Goal: Navigation & Orientation: Find specific page/section

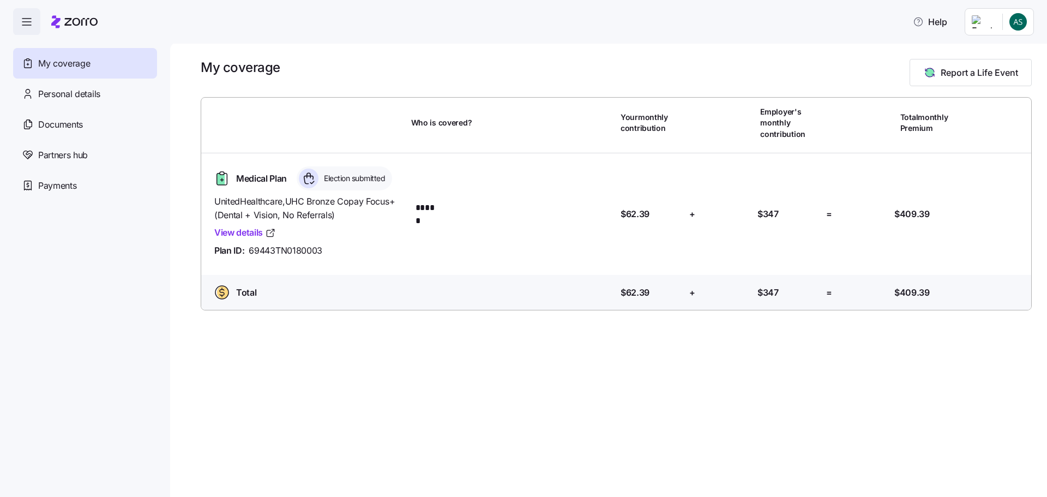
click at [33, 26] on icon "button" at bounding box center [26, 21] width 13 height 13
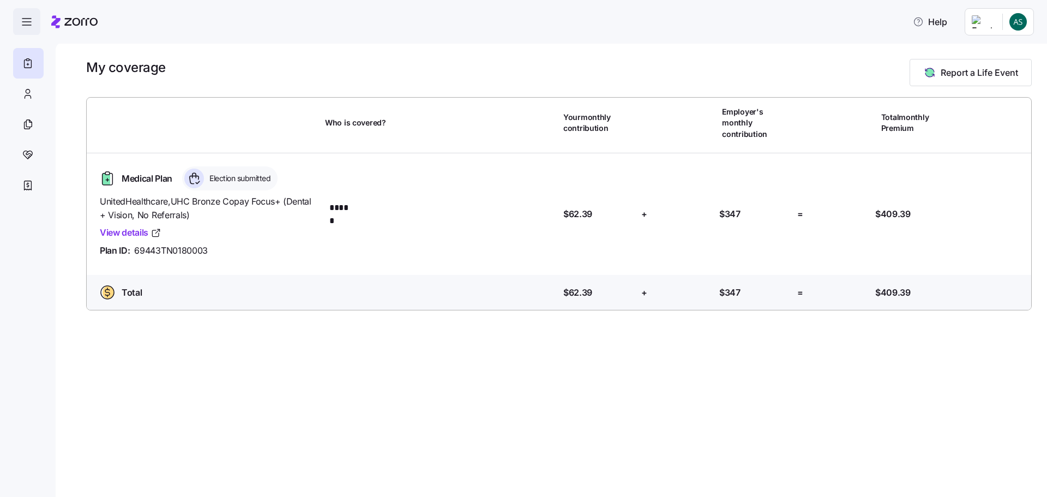
click at [33, 26] on icon "button" at bounding box center [26, 21] width 13 height 13
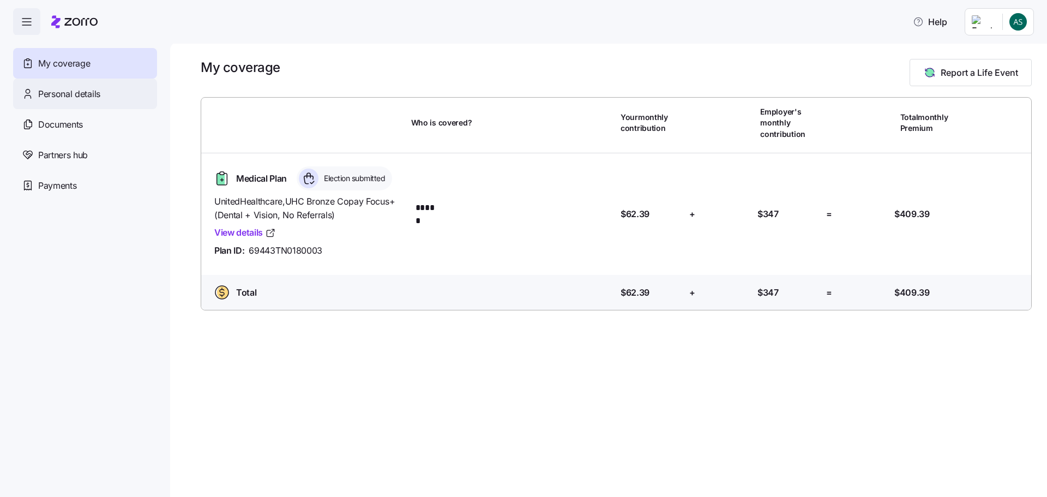
click at [51, 98] on span "Personal details" at bounding box center [69, 94] width 62 height 14
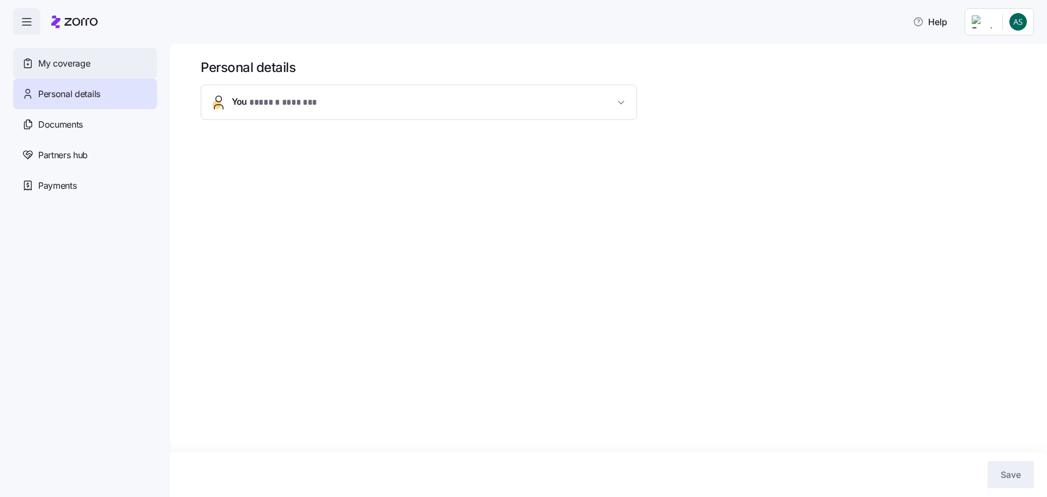
click at [59, 68] on span "My coverage" at bounding box center [64, 64] width 52 height 14
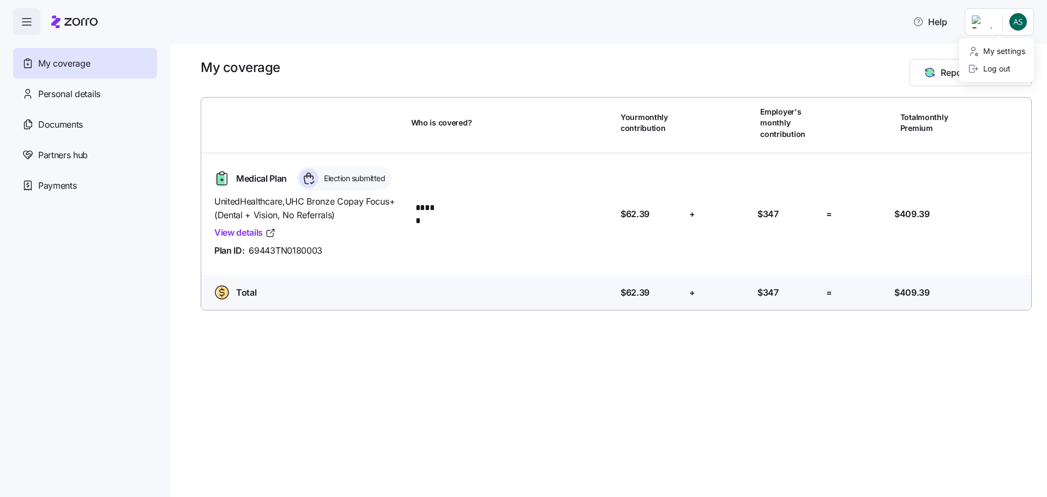
click at [1009, 23] on html "Help My coverage Personal details Documents Partners hub Payments My coverage R…" at bounding box center [523, 245] width 1047 height 490
click at [986, 23] on html "Help My coverage Personal details Documents Partners hub Payments My coverage R…" at bounding box center [523, 245] width 1047 height 490
click at [45, 187] on span "Payments" at bounding box center [57, 186] width 38 height 14
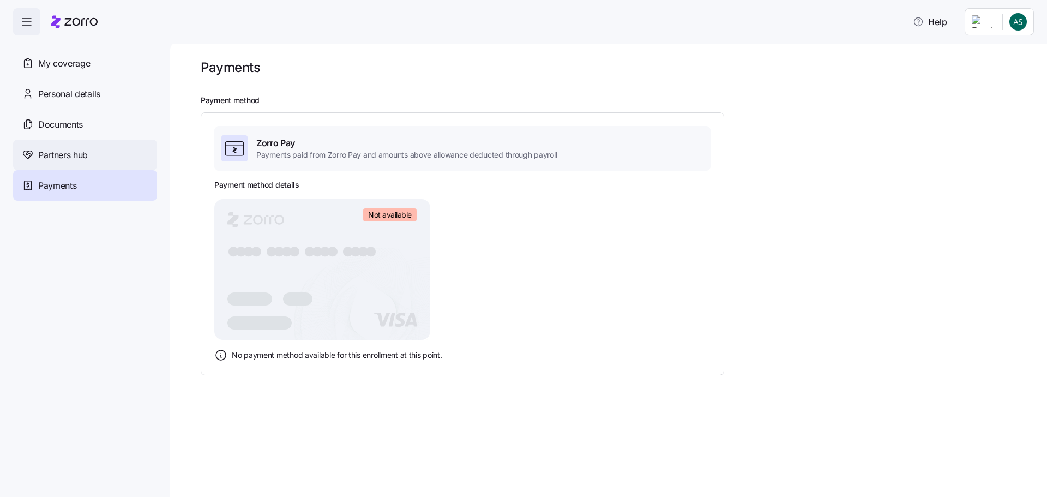
click at [63, 151] on span "Partners hub" at bounding box center [63, 155] width 50 height 14
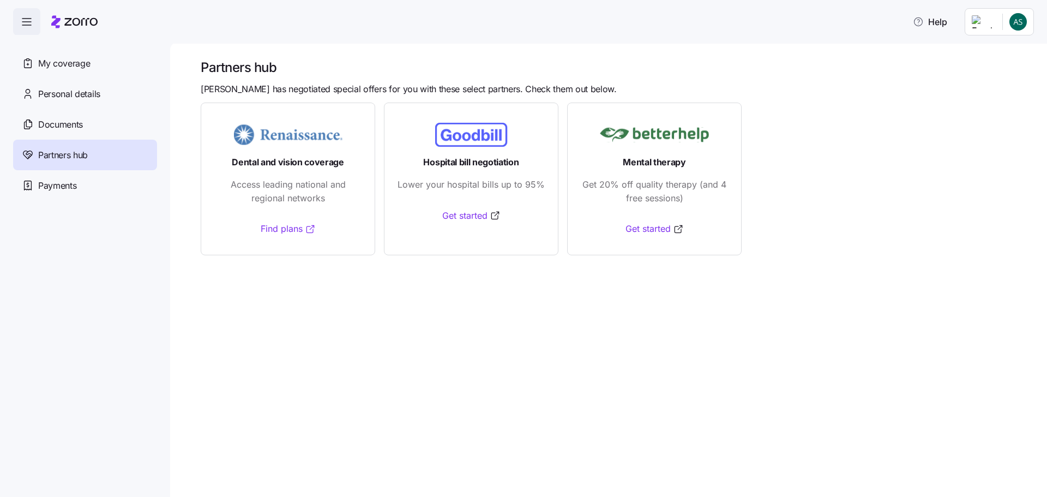
click at [269, 228] on link "Find plans" at bounding box center [288, 229] width 55 height 14
click at [74, 124] on span "Documents" at bounding box center [60, 125] width 45 height 14
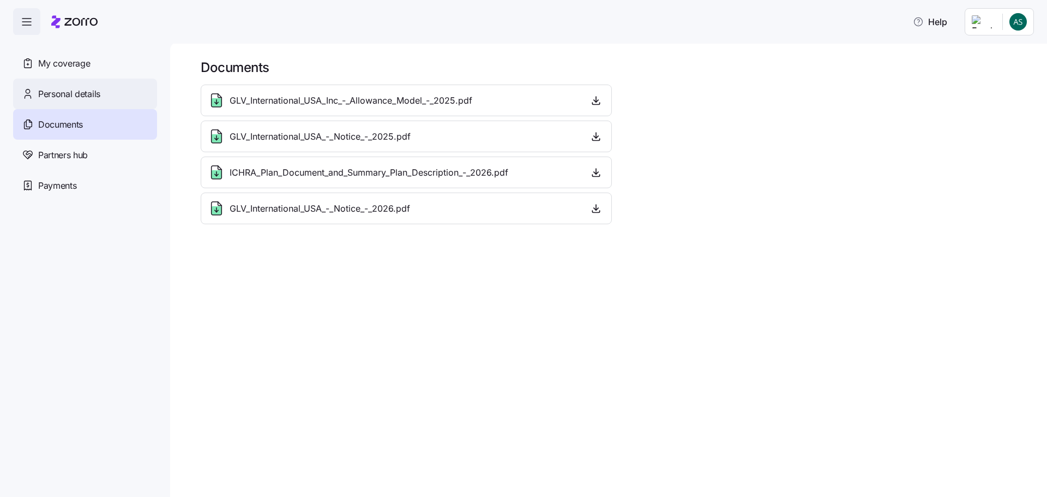
click at [79, 94] on span "Personal details" at bounding box center [69, 94] width 62 height 14
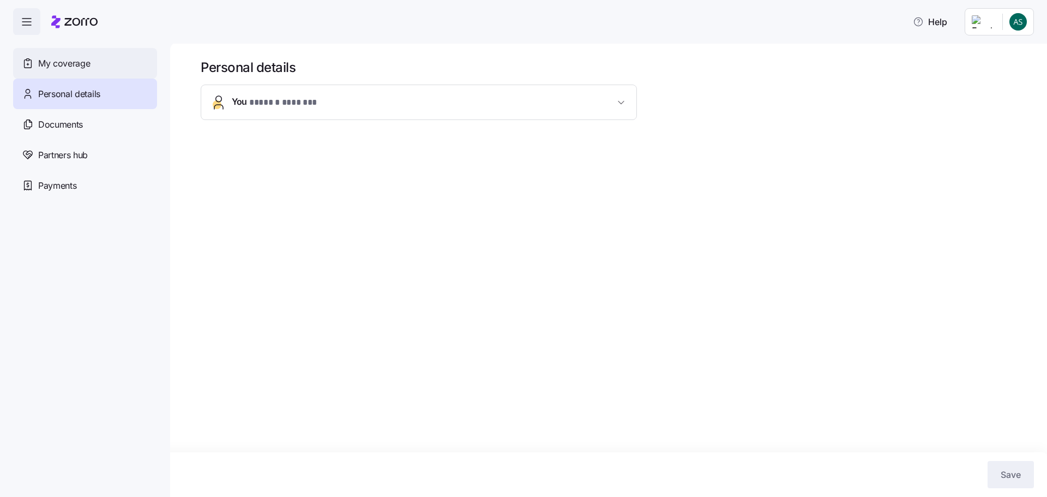
click at [82, 64] on span "My coverage" at bounding box center [64, 64] width 52 height 14
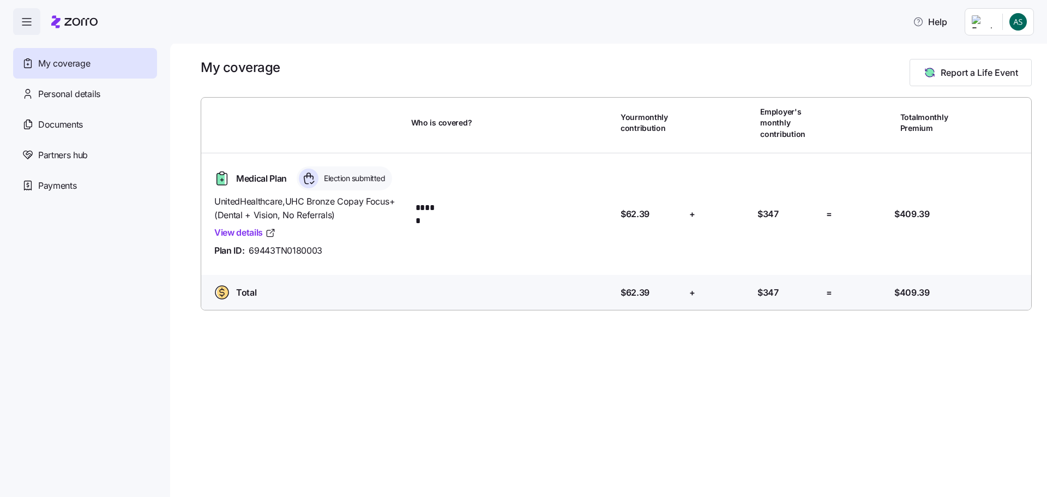
click at [992, 22] on html "Help My coverage Personal details Documents Partners hub Payments My coverage R…" at bounding box center [523, 245] width 1047 height 490
click at [989, 50] on div "My settings" at bounding box center [996, 51] width 57 height 12
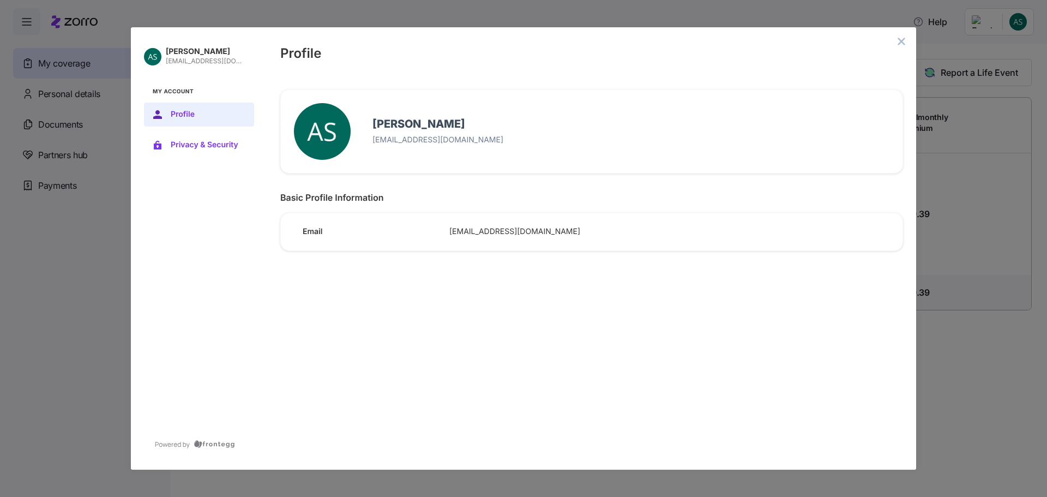
click at [177, 146] on span "Privacy & Security" at bounding box center [208, 145] width 74 height 9
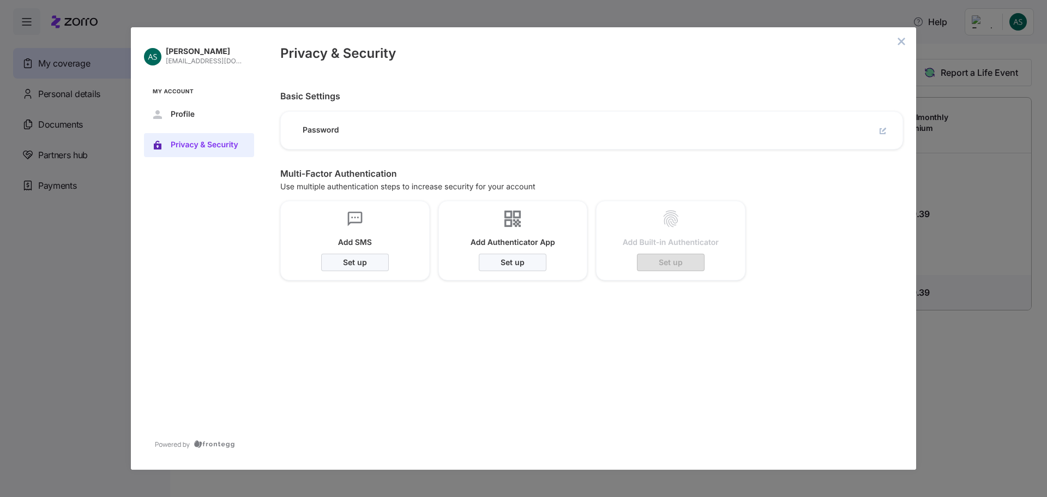
click at [71, 249] on div "Austin Sarawan austinsarawan@gmail.com My Account Profile Privacy & Security Pr…" at bounding box center [523, 248] width 1047 height 497
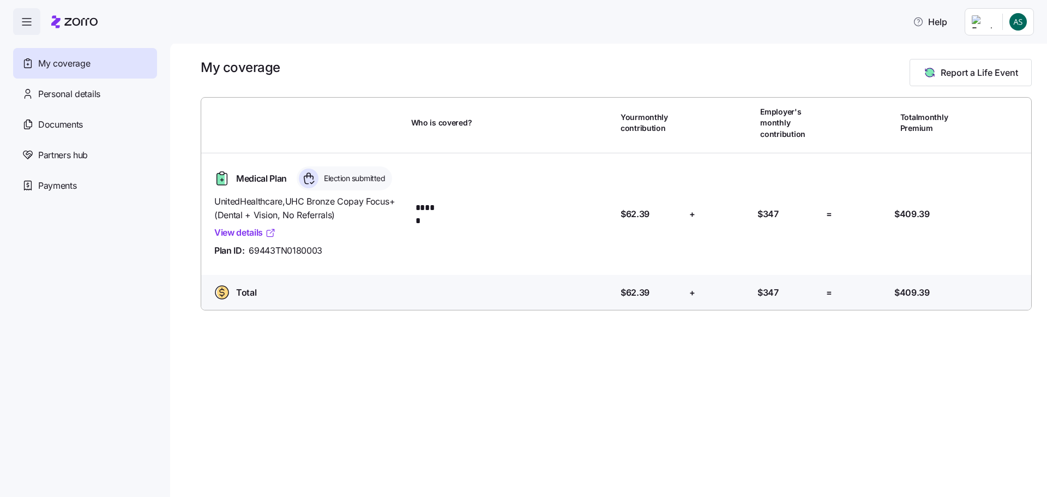
click at [249, 231] on link "View details" at bounding box center [245, 233] width 62 height 14
click at [104, 97] on div "Personal details" at bounding box center [85, 94] width 144 height 31
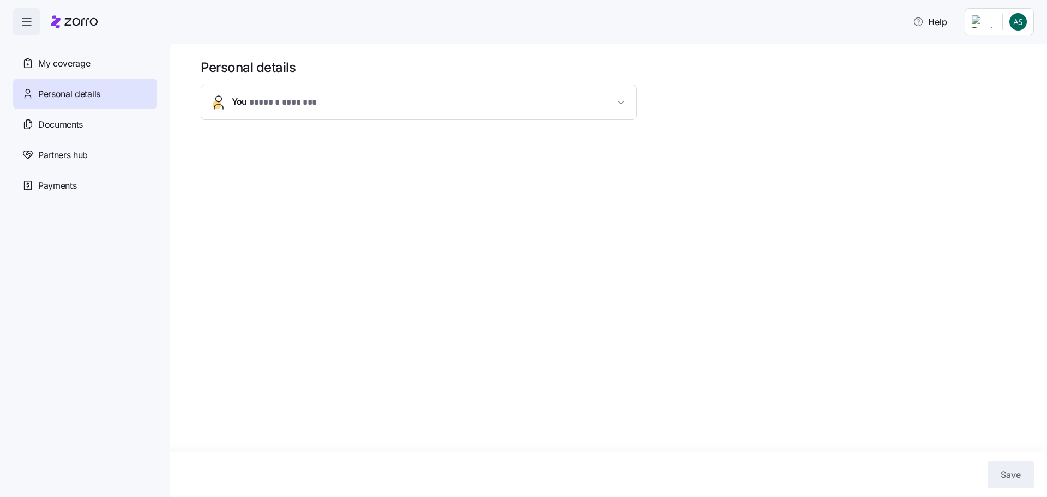
click at [370, 104] on span "You * ****** ******* *" at bounding box center [423, 102] width 383 height 15
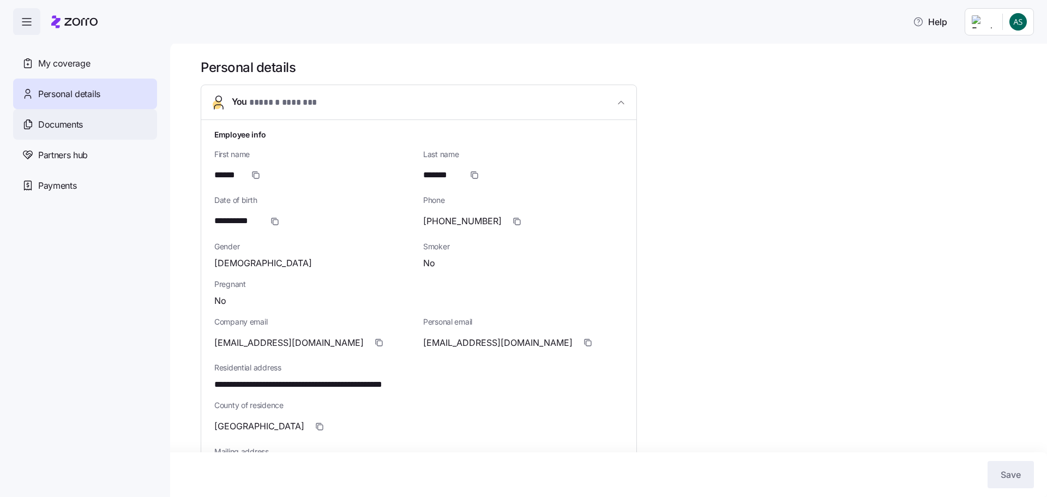
click at [79, 121] on span "Documents" at bounding box center [60, 125] width 45 height 14
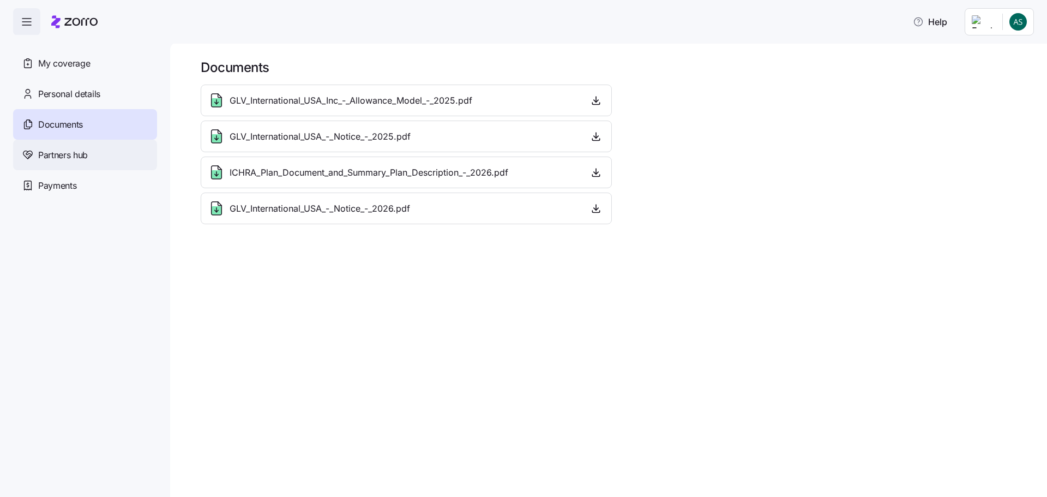
click at [76, 147] on div "Partners hub" at bounding box center [85, 155] width 144 height 31
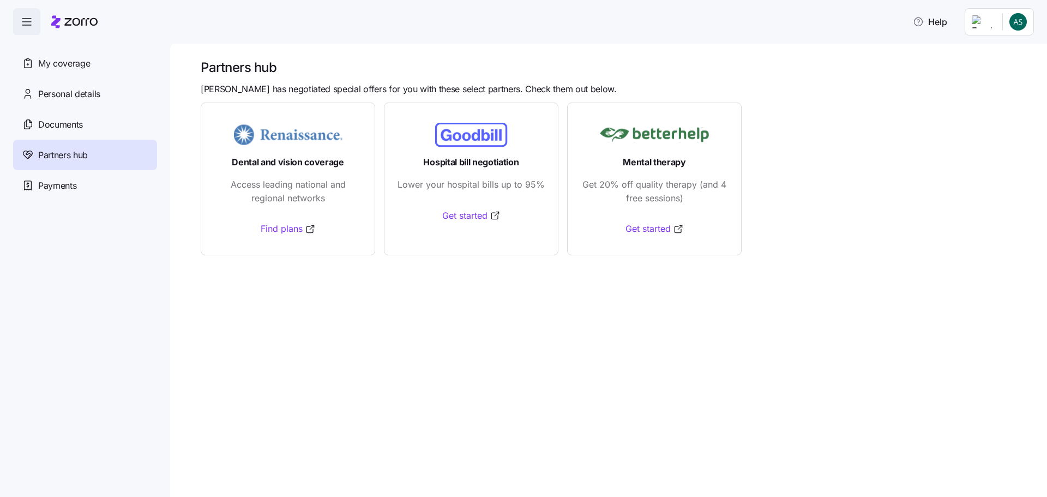
click at [35, 20] on span "button" at bounding box center [27, 22] width 26 height 26
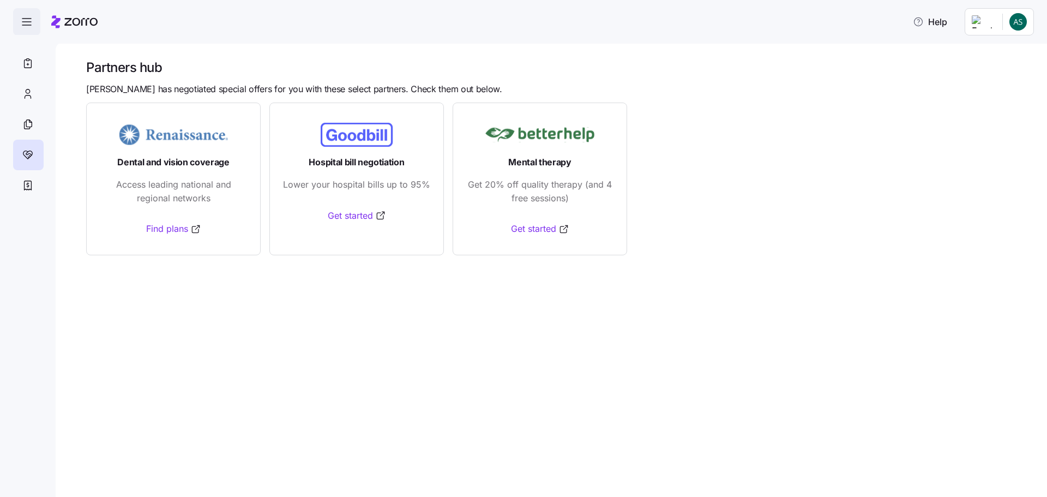
click at [35, 20] on span "button" at bounding box center [27, 22] width 26 height 26
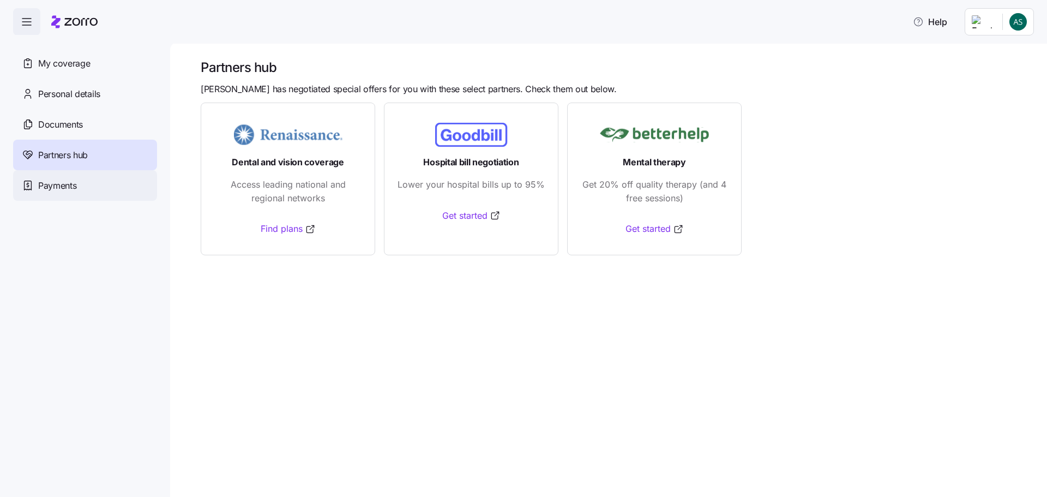
click at [61, 193] on div "Payments" at bounding box center [85, 185] width 144 height 31
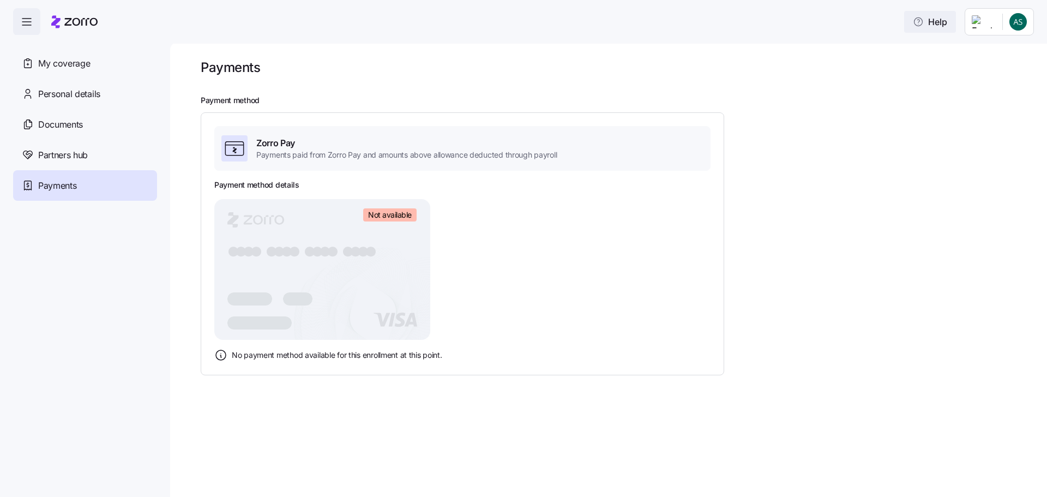
click at [940, 22] on span "Help" at bounding box center [930, 21] width 34 height 13
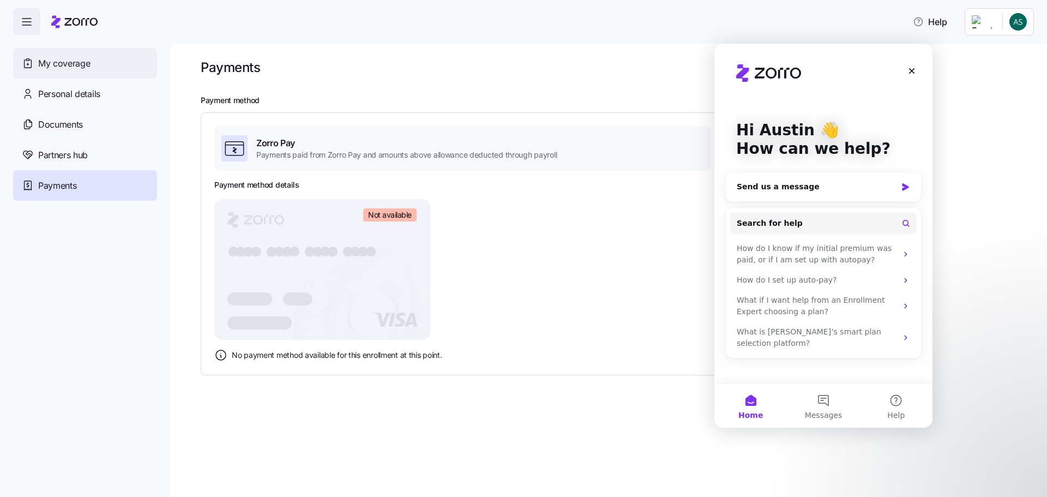
click at [52, 59] on span "My coverage" at bounding box center [64, 64] width 52 height 14
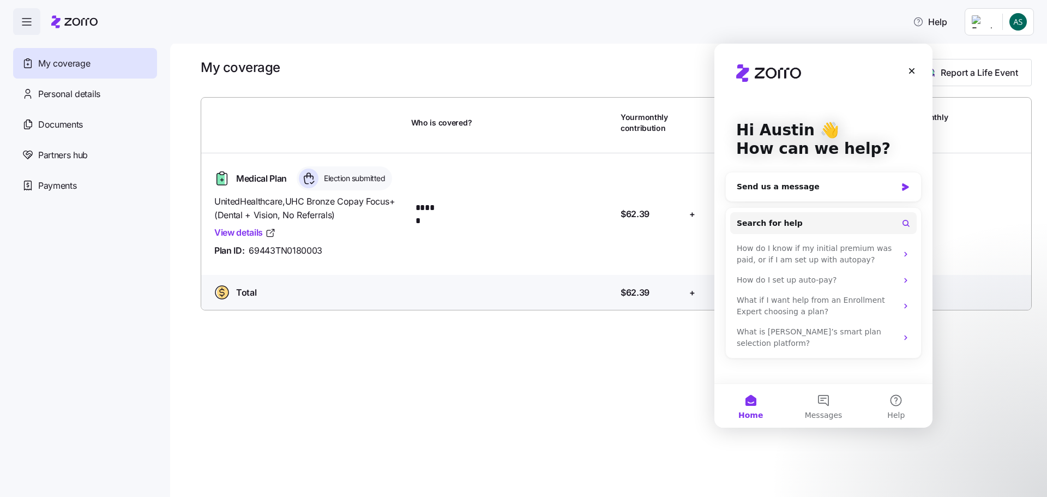
click at [444, 358] on div "My coverage Report a Life Event Who is covered? Your monthly contribution Emplo…" at bounding box center [608, 268] width 877 height 455
click at [905, 72] on div "Close" at bounding box center [912, 71] width 20 height 20
